Goal: Information Seeking & Learning: Learn about a topic

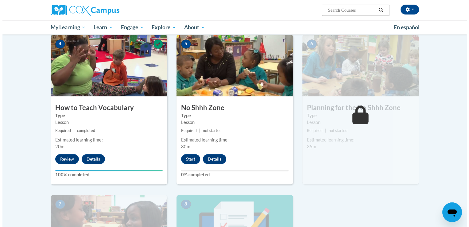
scroll to position [276, 0]
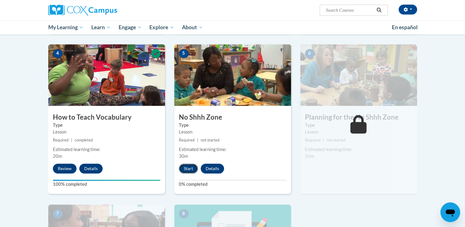
click at [186, 169] on button "Start" at bounding box center [188, 168] width 19 height 10
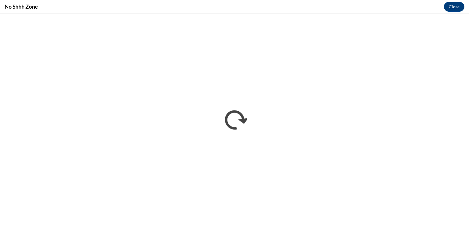
scroll to position [0, 0]
